Goal: Information Seeking & Learning: Find specific page/section

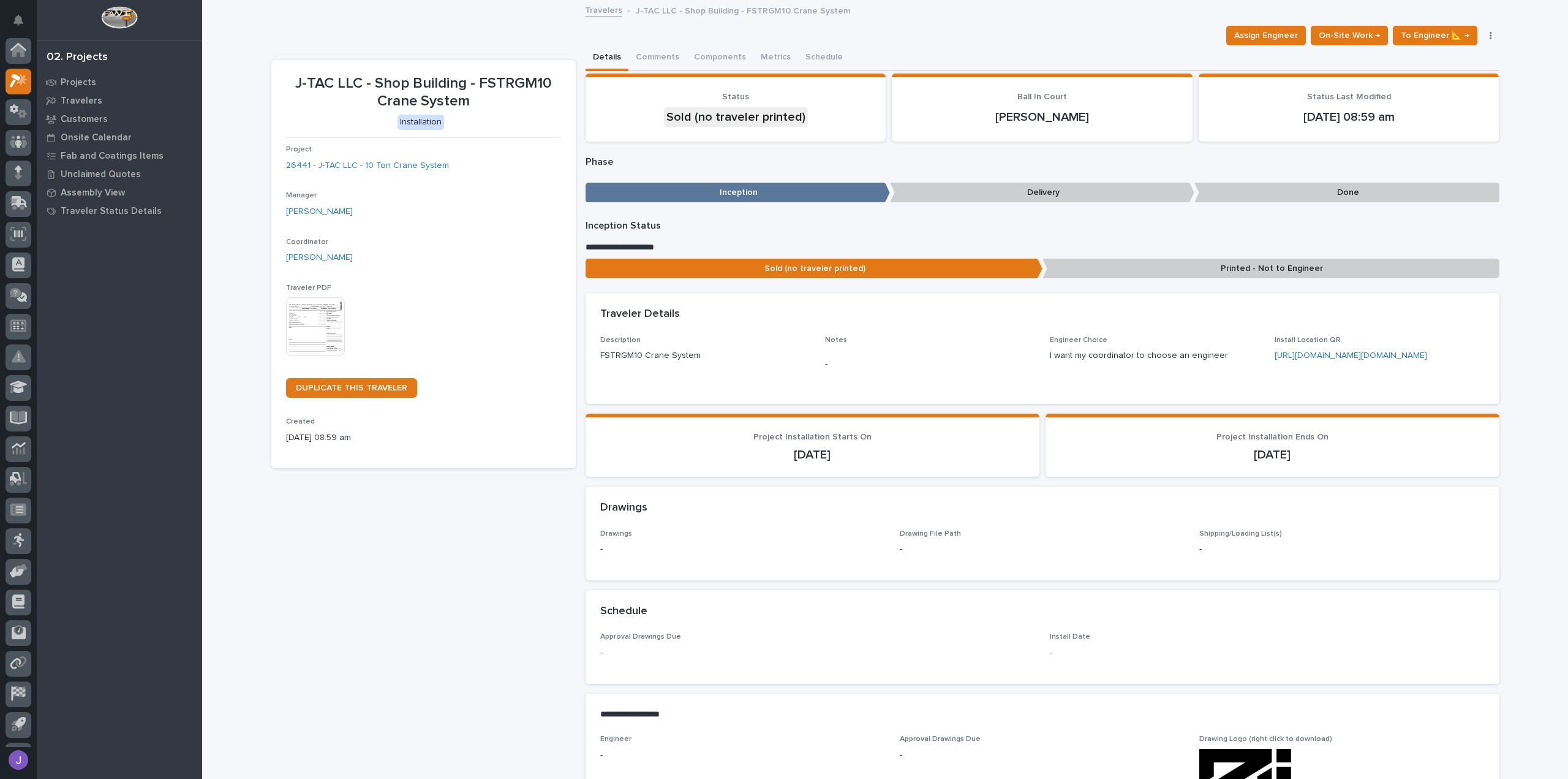
scroll to position [31, 0]
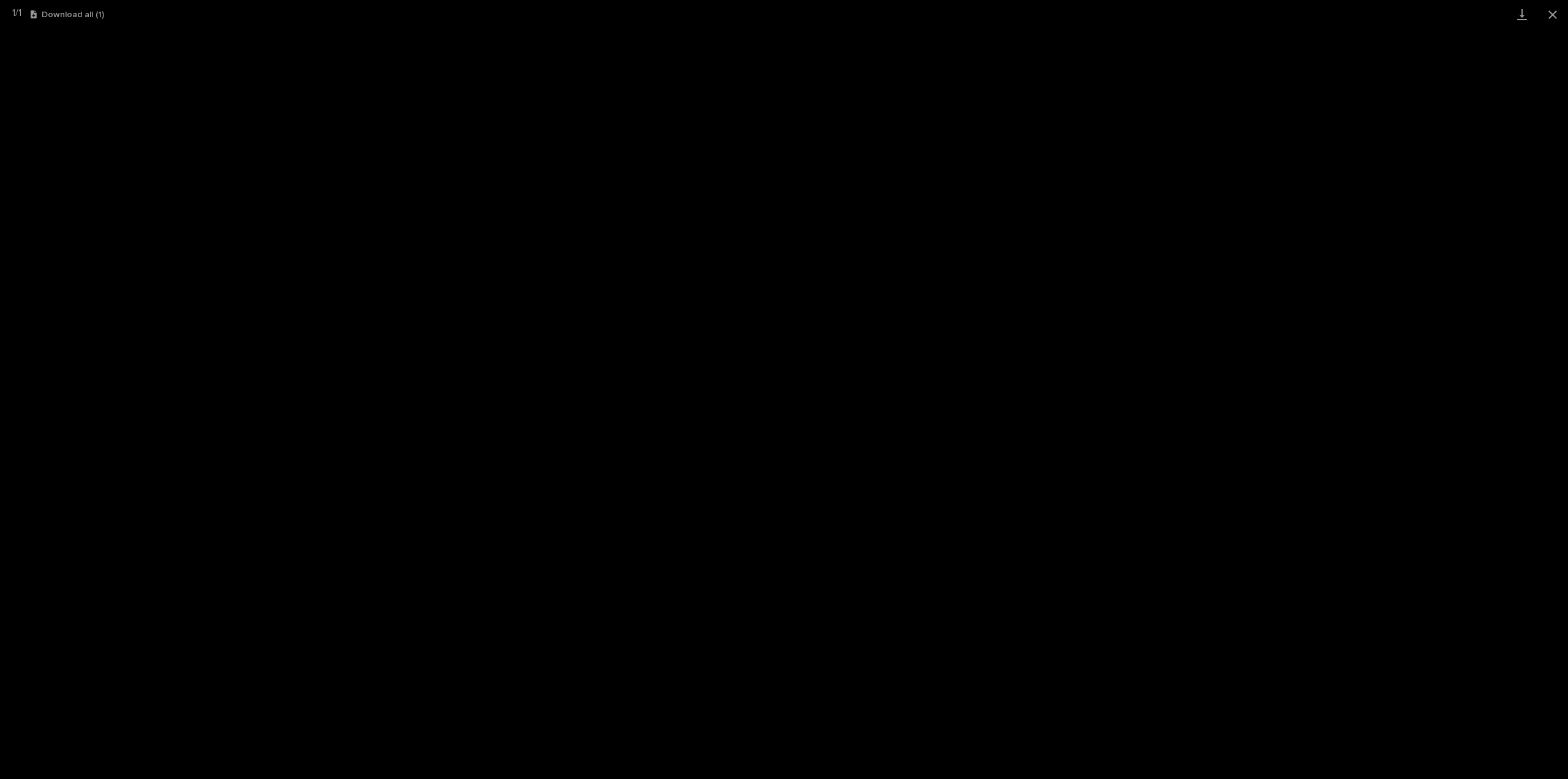
scroll to position [31, 0]
click at [1547, 9] on button "Close gallery" at bounding box center [1552, 15] width 31 height 29
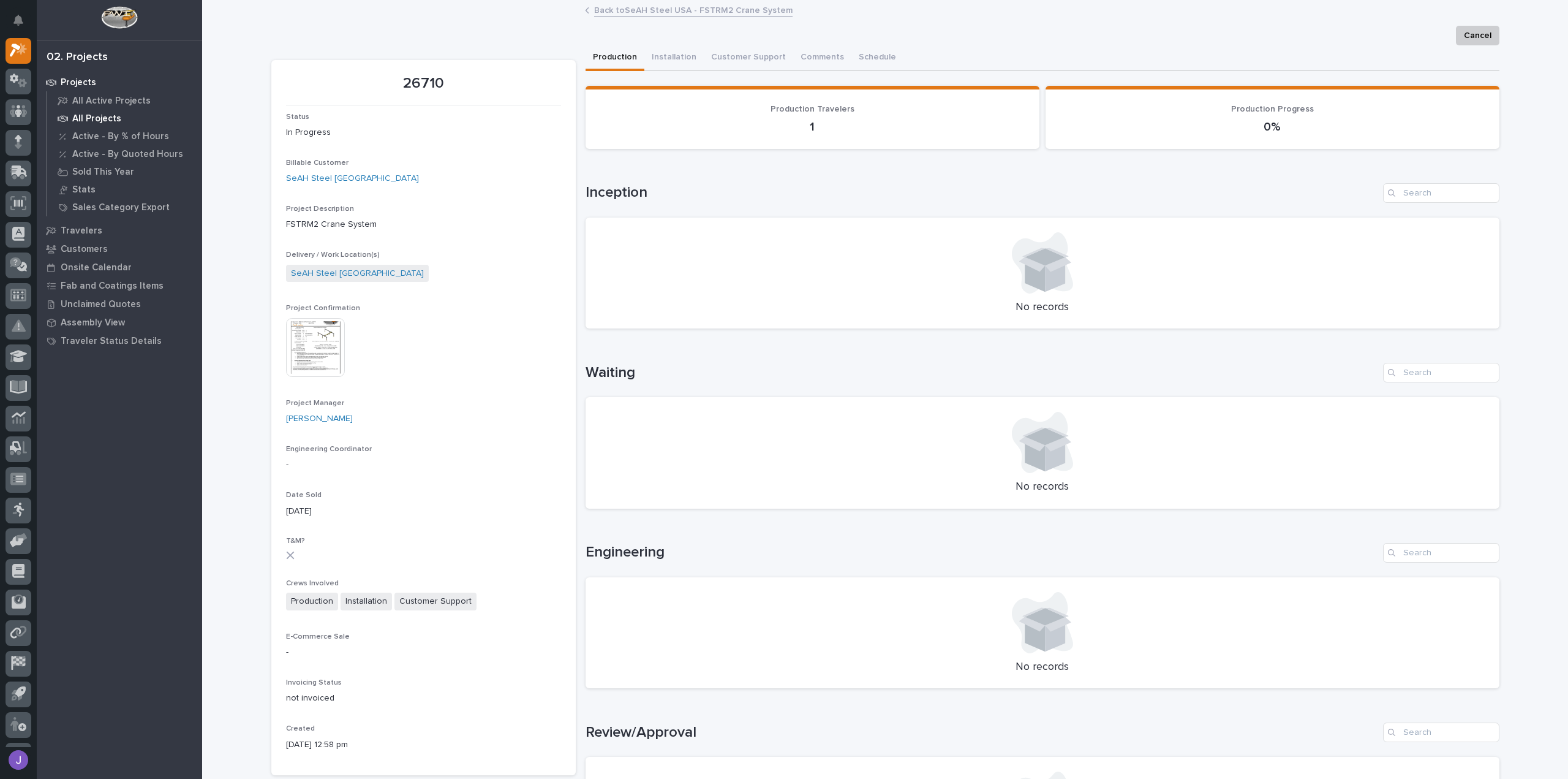
click at [95, 115] on p "All Projects" at bounding box center [97, 118] width 49 height 11
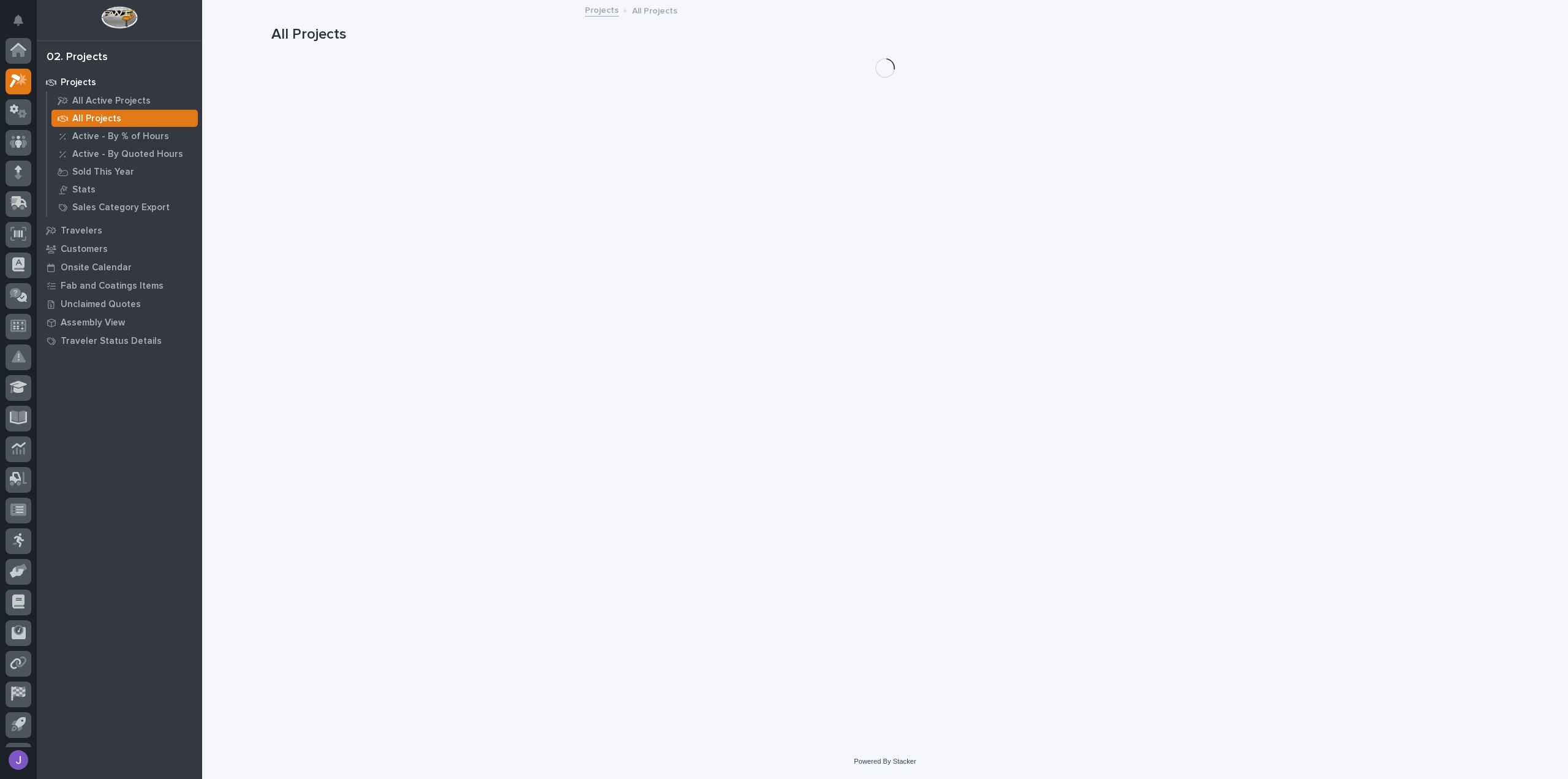
scroll to position [31, 0]
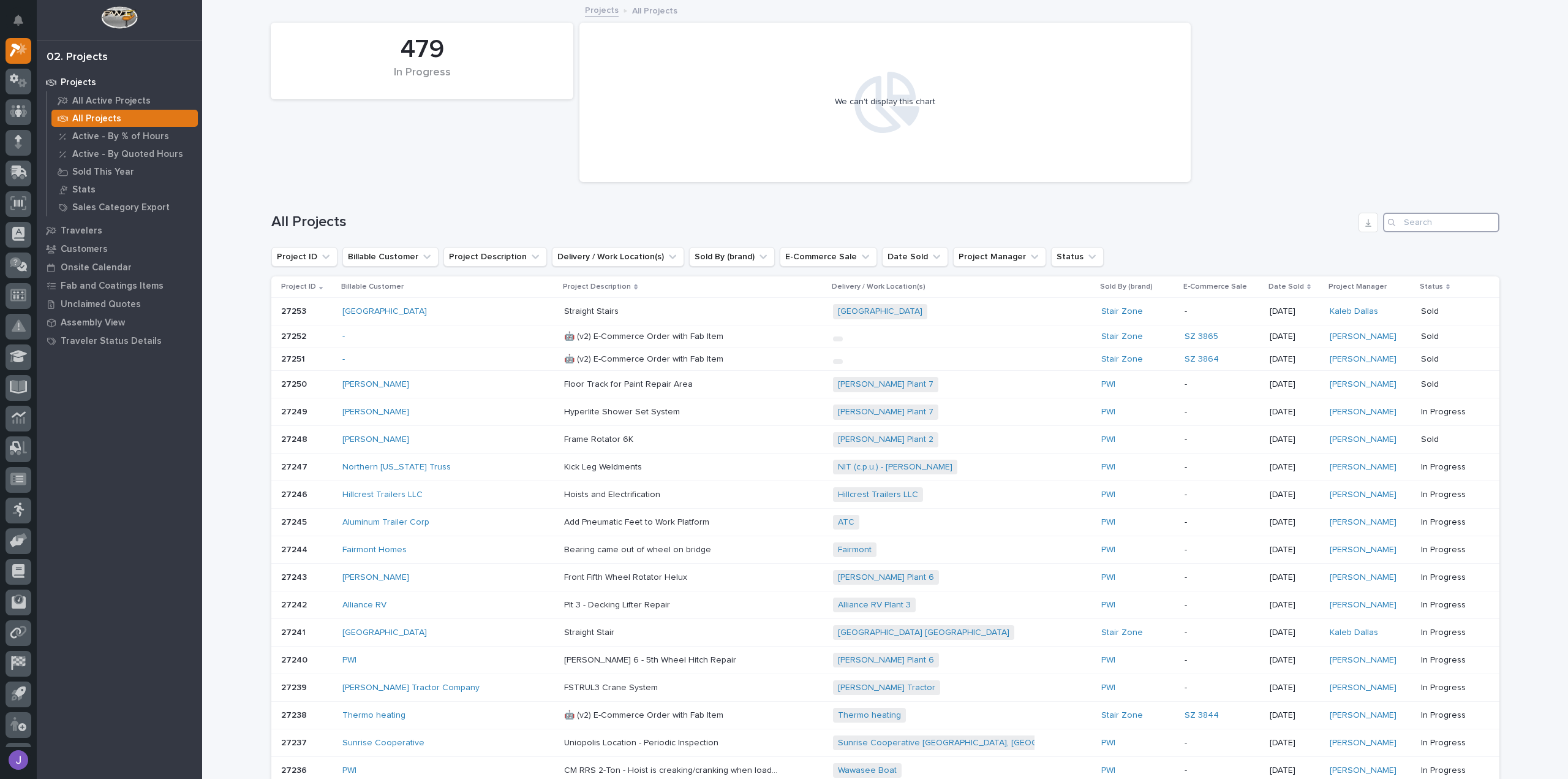
click at [1439, 222] on input "Search" at bounding box center [1441, 222] width 116 height 20
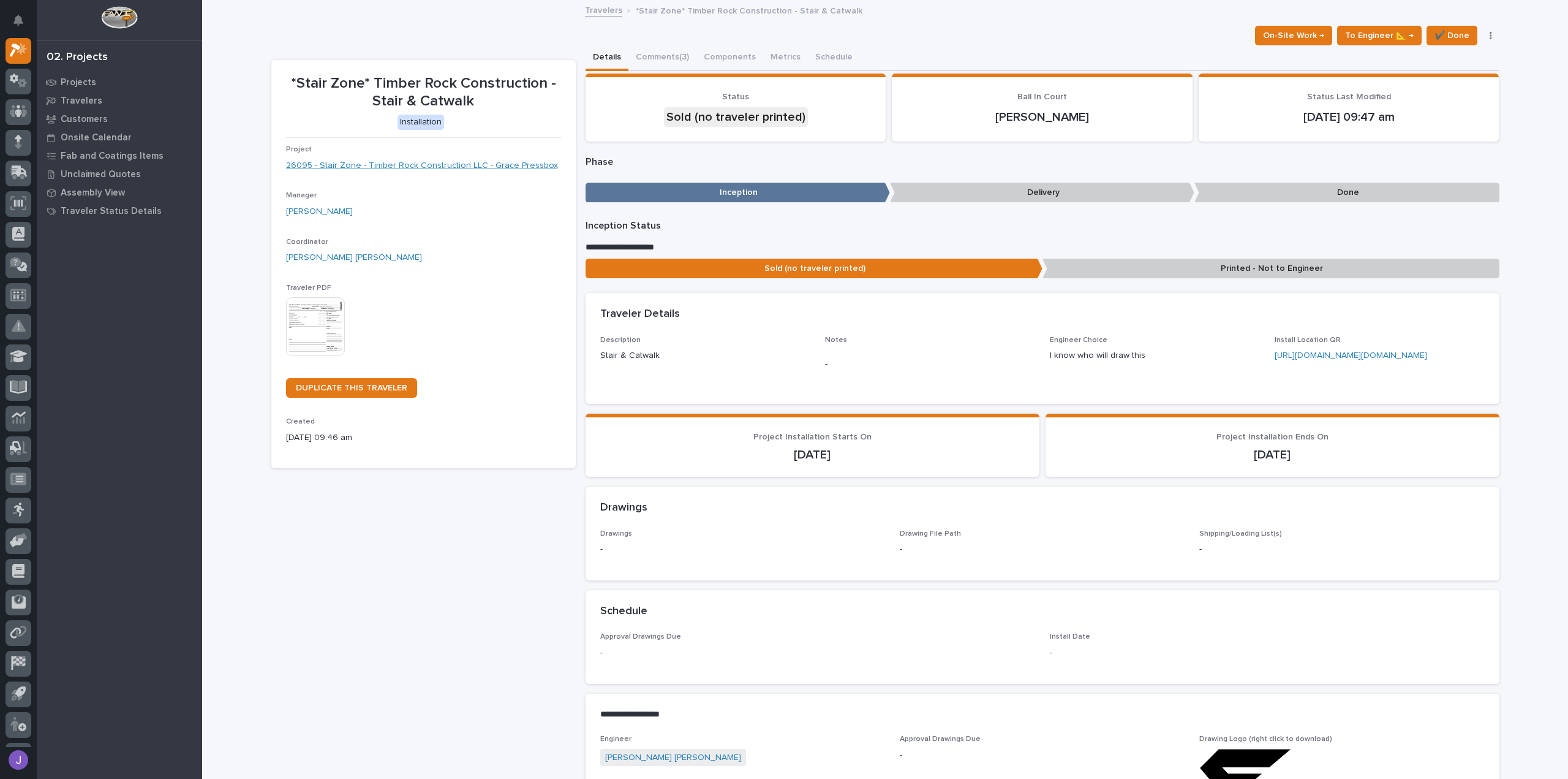
click at [403, 162] on link "26095 - Stair Zone - Timber Rock Construction LLC - Grace Pressbox" at bounding box center [422, 165] width 272 height 13
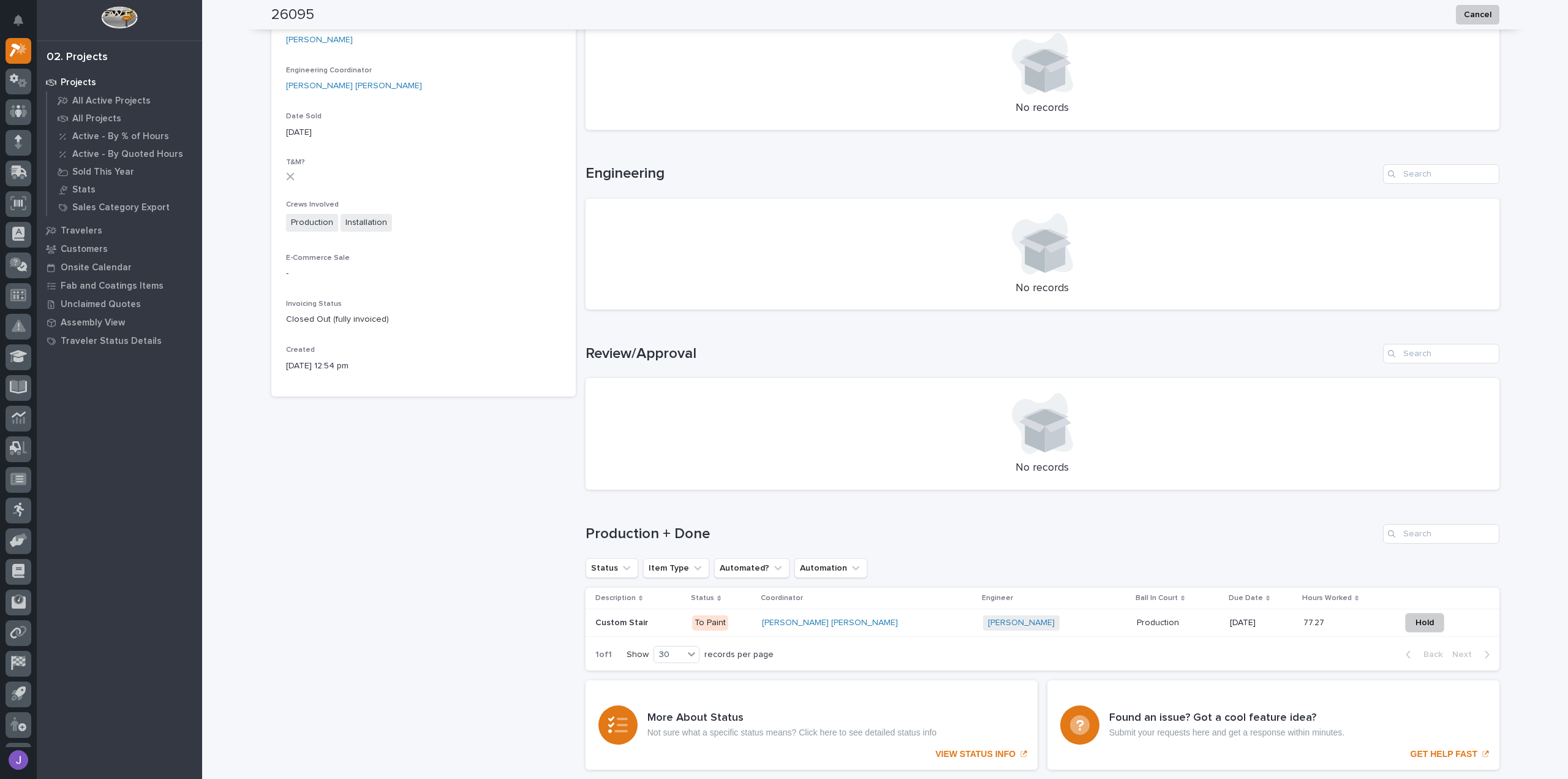
scroll to position [474, 0]
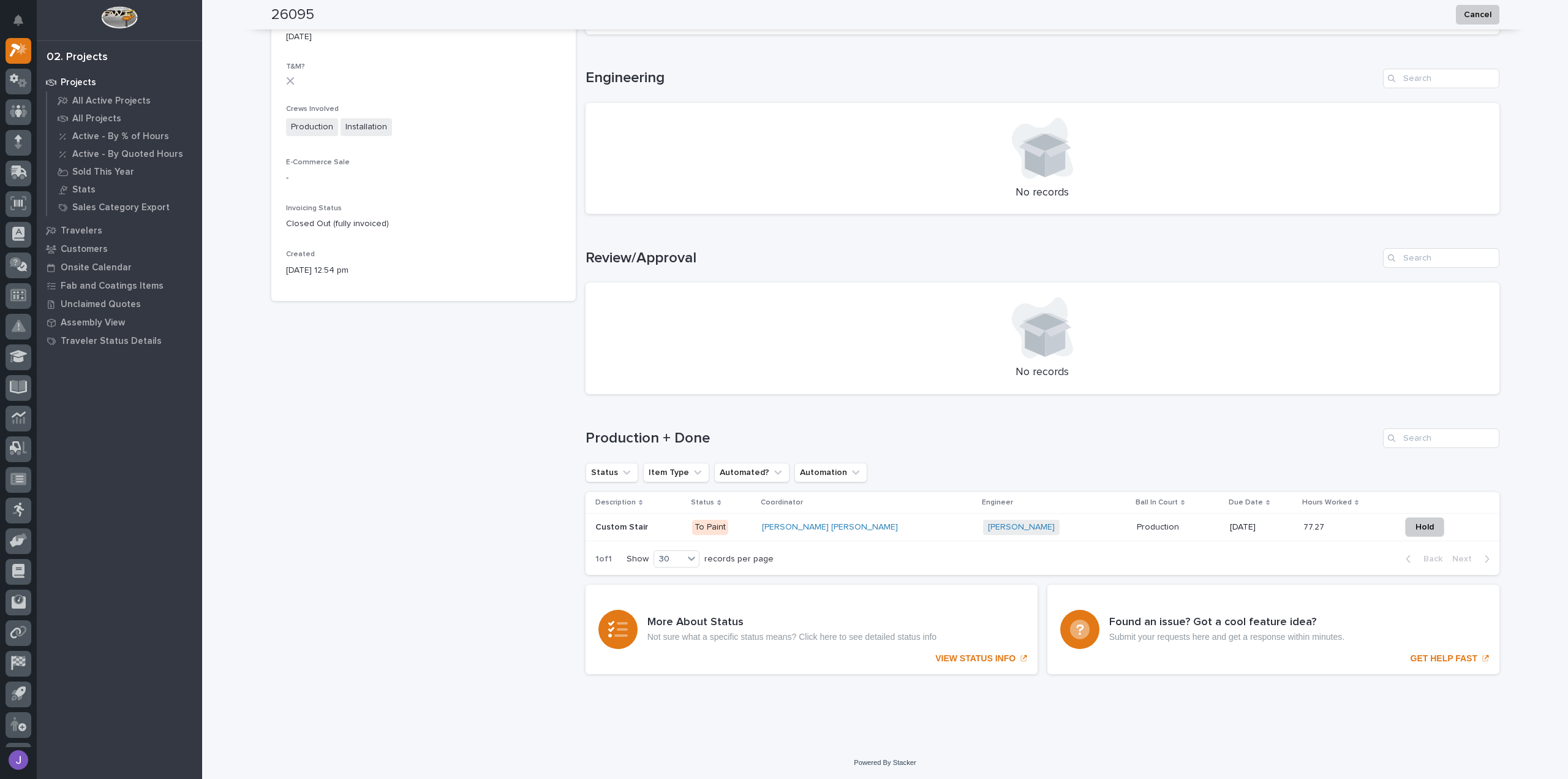
click at [674, 532] on div "Custom Stair Custom Stair" at bounding box center [639, 527] width 88 height 20
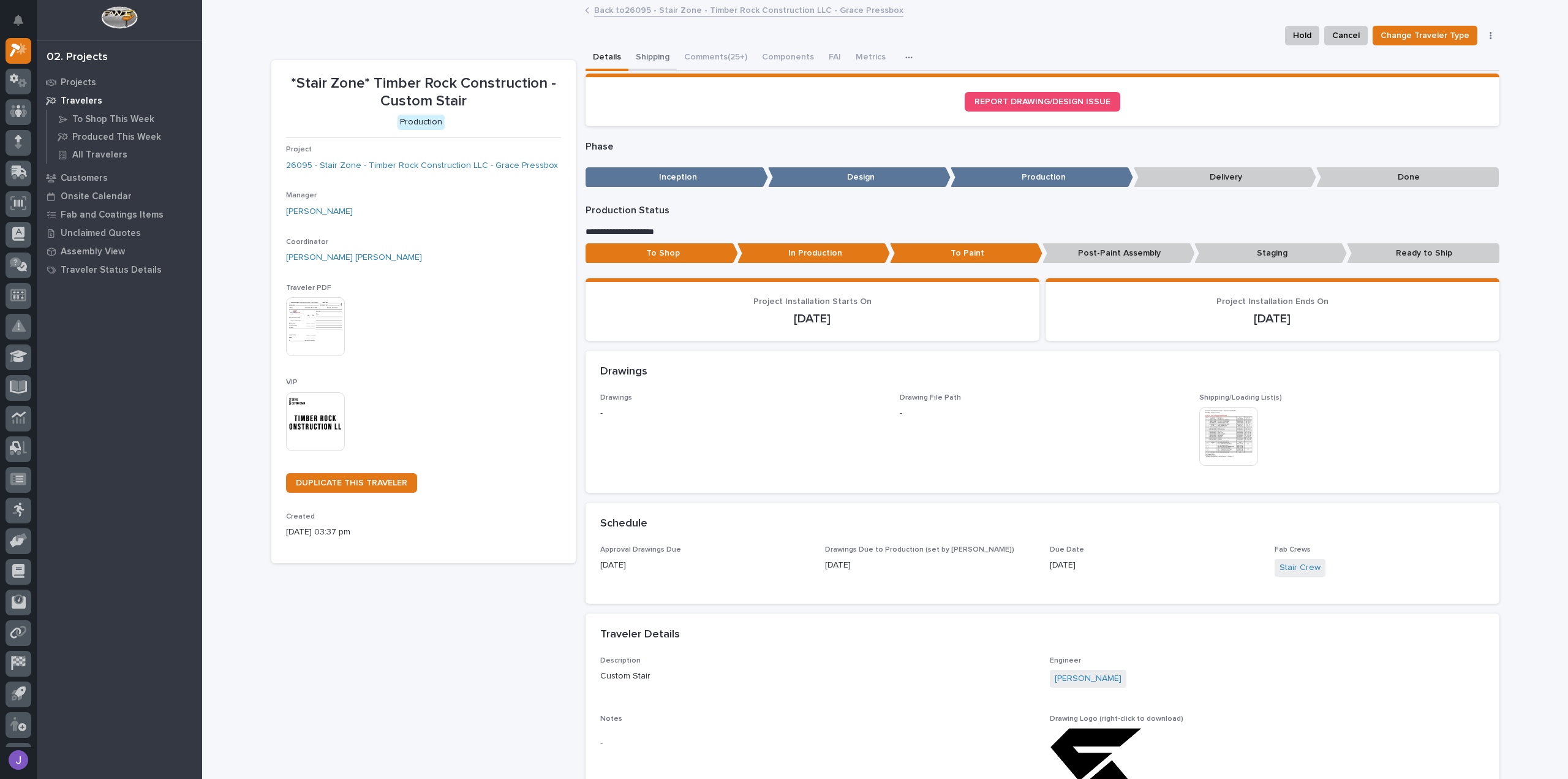
click at [643, 59] on button "Shipping" at bounding box center [652, 58] width 48 height 26
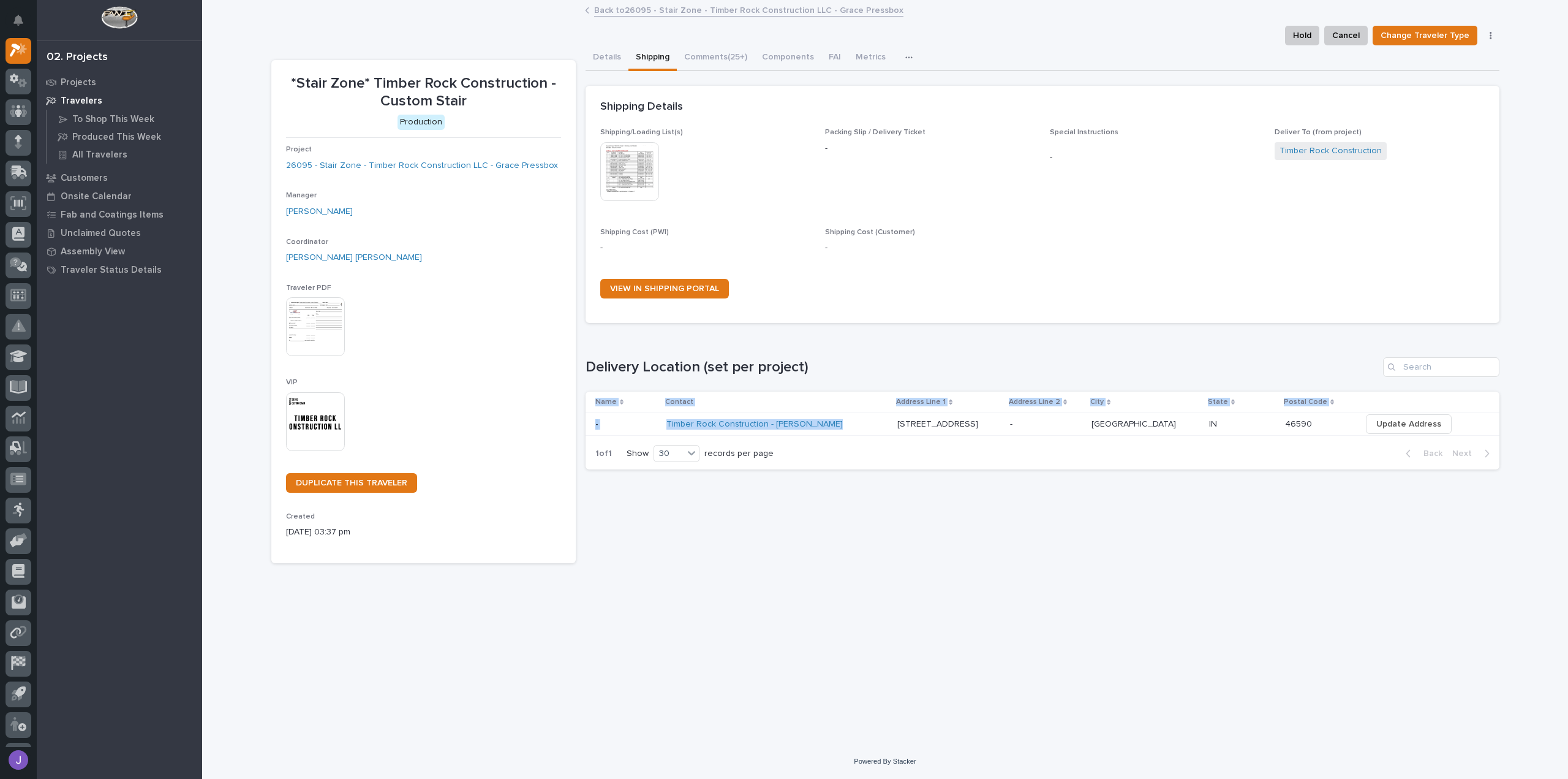
drag, startPoint x: 866, startPoint y: 424, endPoint x: 1347, endPoint y: 437, distance: 481.2
click at [1347, 437] on div "Name Contact Address Line 1 Address Line 2 City State Postal Code - - Timber Ro…" at bounding box center [1042, 414] width 914 height 47
drag, startPoint x: 1112, startPoint y: 448, endPoint x: 900, endPoint y: 449, distance: 212.0
click at [900, 449] on div "1 of 1 Show 30 records per page Back Next" at bounding box center [1042, 453] width 914 height 31
drag, startPoint x: 883, startPoint y: 427, endPoint x: 1347, endPoint y: 437, distance: 464.1
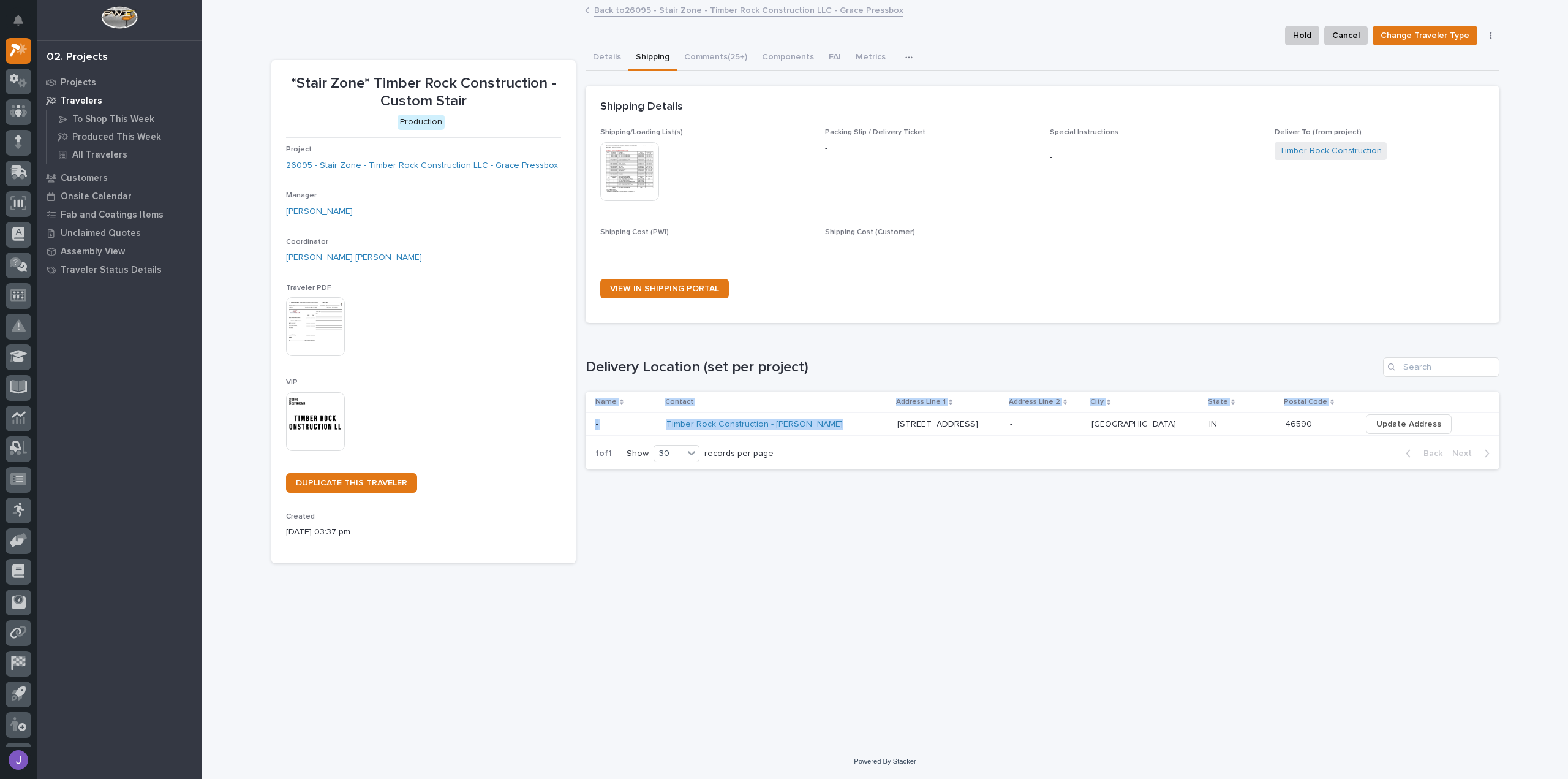
click at [1347, 437] on div "Name Contact Address Line 1 Address Line 2 City State Postal Code - - Timber Ro…" at bounding box center [1042, 414] width 914 height 47
copy table "Name Contact Address Line 1 Address Line 2 City State Postal Code - - Timber Ro…"
click at [656, 421] on p at bounding box center [626, 424] width 61 height 11
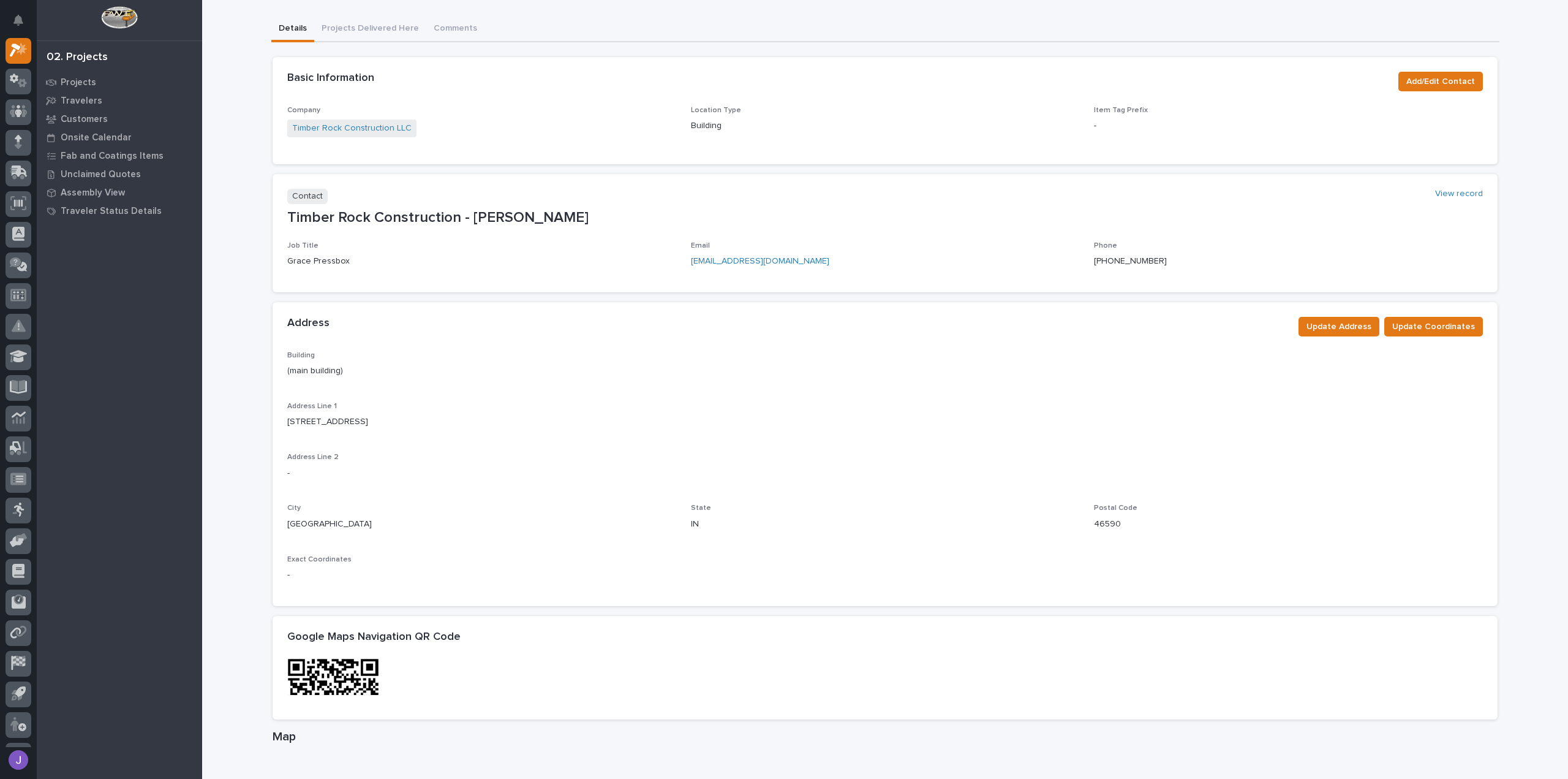
scroll to position [183, 0]
